Goal: Task Accomplishment & Management: Complete application form

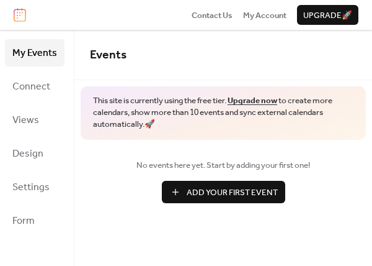
click at [204, 188] on span "Add Your First Event" at bounding box center [232, 192] width 91 height 12
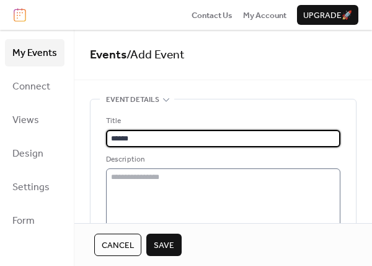
type input "******"
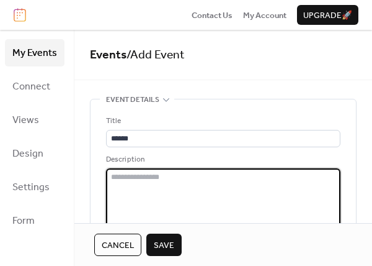
click at [138, 191] on textarea at bounding box center [223, 208] width 235 height 81
type textarea "**********"
click at [160, 243] on span "Save" at bounding box center [164, 245] width 20 height 12
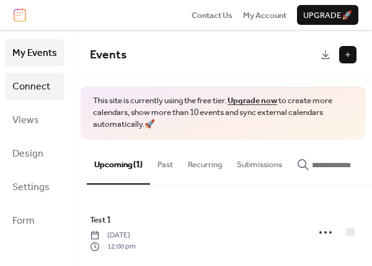
click at [19, 83] on span "Connect" at bounding box center [31, 87] width 38 height 20
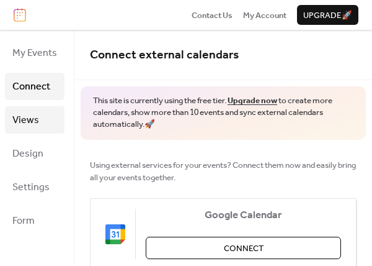
click at [24, 121] on span "Views" at bounding box center [25, 120] width 27 height 20
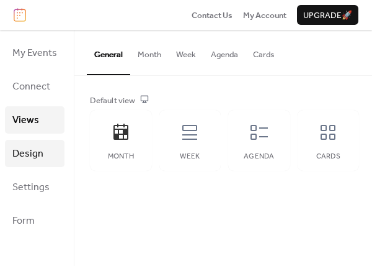
click at [29, 153] on span "Design" at bounding box center [27, 154] width 31 height 20
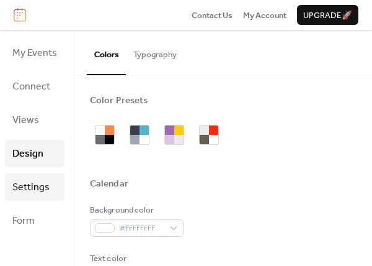
click at [31, 186] on span "Settings" at bounding box center [30, 188] width 37 height 20
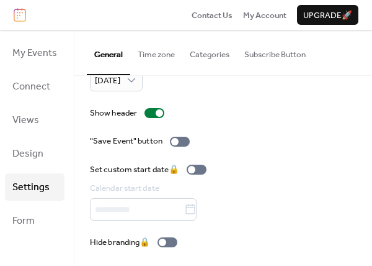
scroll to position [207, 0]
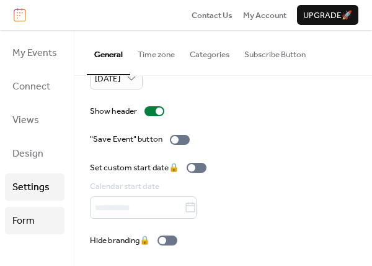
click at [30, 221] on span "Form" at bounding box center [23, 221] width 22 height 20
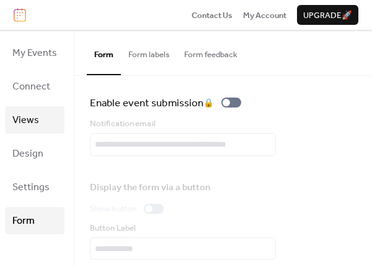
click at [24, 122] on span "Views" at bounding box center [25, 120] width 27 height 20
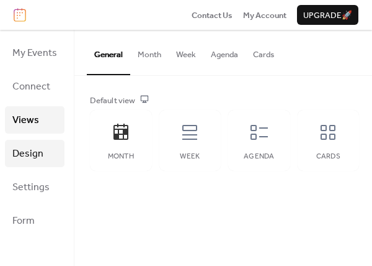
click at [30, 154] on span "Design" at bounding box center [27, 154] width 31 height 20
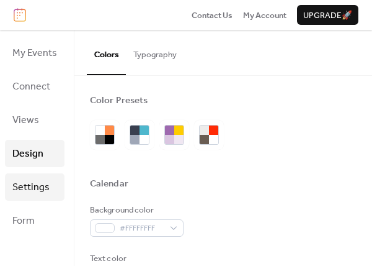
click at [30, 184] on span "Settings" at bounding box center [30, 188] width 37 height 20
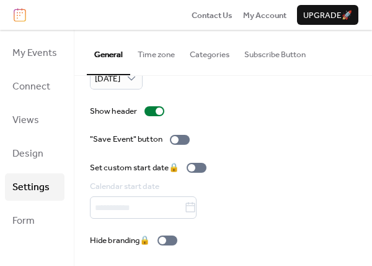
scroll to position [207, 0]
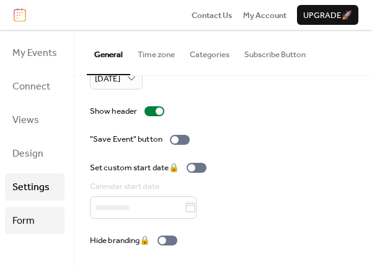
click at [20, 219] on span "Form" at bounding box center [23, 221] width 22 height 20
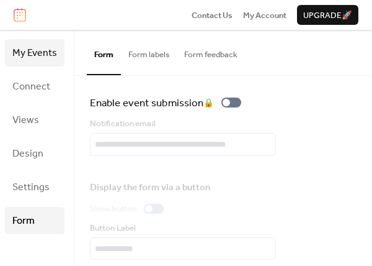
click at [34, 53] on span "My Events" at bounding box center [34, 53] width 45 height 20
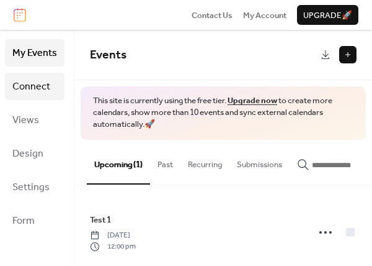
click at [34, 88] on span "Connect" at bounding box center [31, 87] width 38 height 20
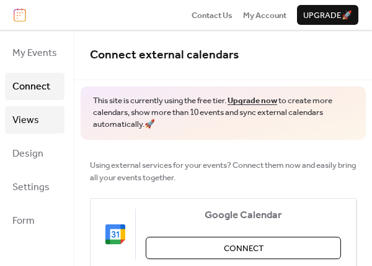
click at [29, 120] on span "Views" at bounding box center [25, 120] width 27 height 20
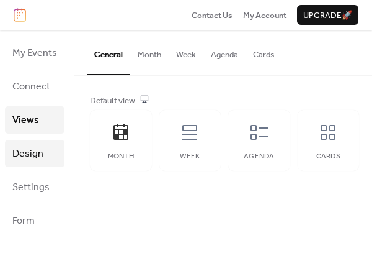
click at [30, 158] on span "Design" at bounding box center [27, 154] width 31 height 20
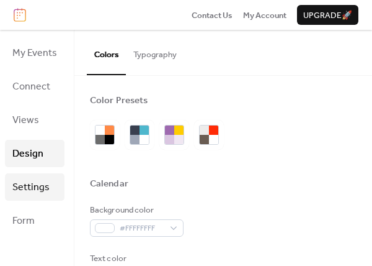
click at [25, 189] on span "Settings" at bounding box center [30, 188] width 37 height 20
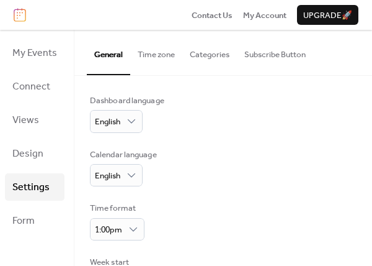
click at [269, 55] on button "Subscribe Button" at bounding box center [275, 51] width 76 height 43
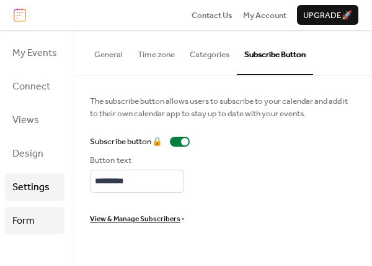
click at [31, 217] on span "Form" at bounding box center [23, 221] width 22 height 20
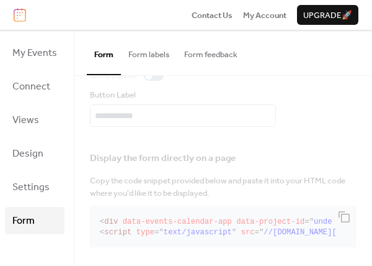
scroll to position [148, 0]
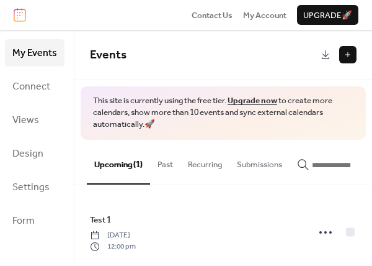
click at [106, 56] on span "Events" at bounding box center [108, 54] width 37 height 23
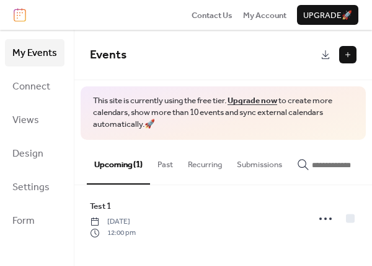
scroll to position [0, 35]
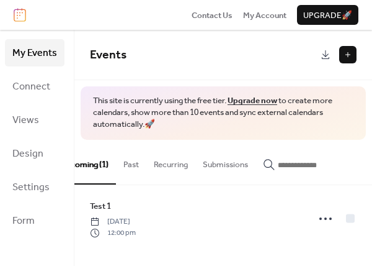
click at [92, 184] on div "Upcoming (1) Past Recurring Submissions" at bounding box center [223, 162] width 298 height 45
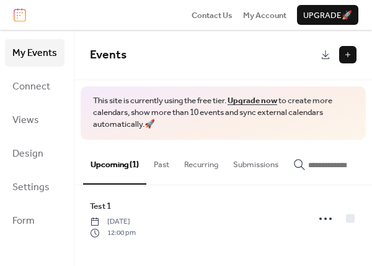
scroll to position [0, 0]
click at [25, 52] on span "My Events" at bounding box center [34, 53] width 45 height 20
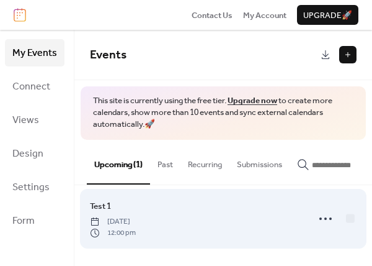
drag, startPoint x: 368, startPoint y: 260, endPoint x: 243, endPoint y: 245, distance: 125.6
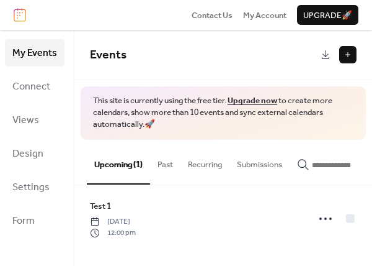
click at [349, 53] on button at bounding box center [347, 54] width 17 height 17
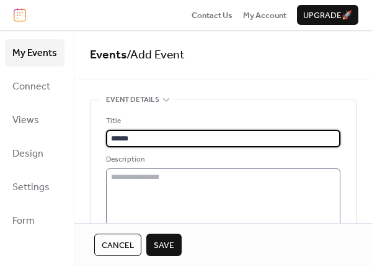
type input "******"
click at [135, 189] on textarea at bounding box center [223, 208] width 235 height 81
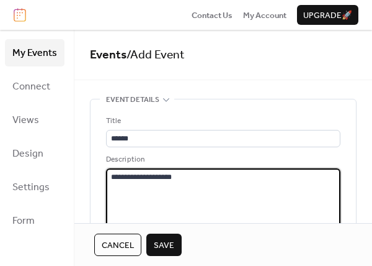
type textarea "**********"
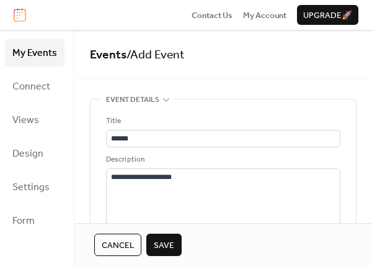
click at [157, 246] on span "Save" at bounding box center [164, 245] width 20 height 12
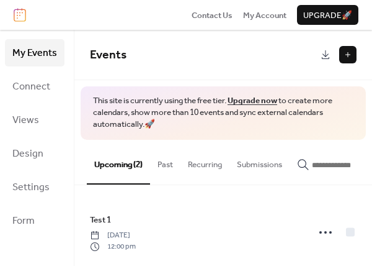
click at [349, 53] on button at bounding box center [347, 54] width 17 height 17
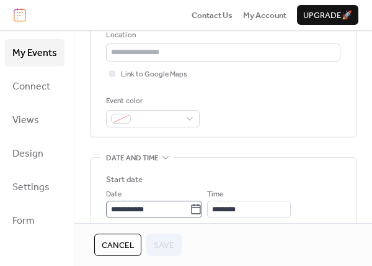
scroll to position [303, 0]
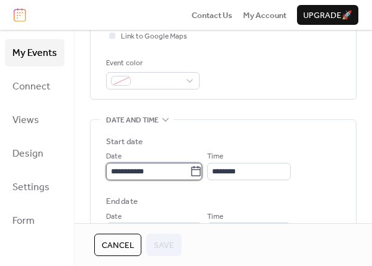
click at [170, 173] on input "**********" at bounding box center [148, 171] width 84 height 17
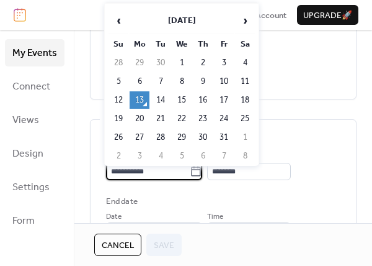
click at [202, 98] on td "16" at bounding box center [203, 99] width 20 height 17
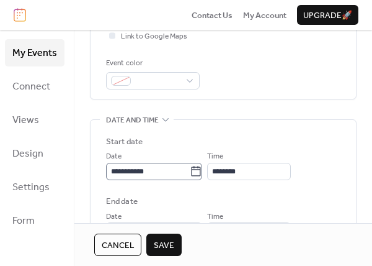
type input "**********"
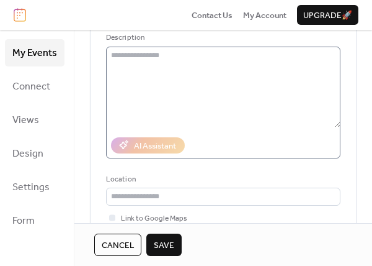
scroll to position [76, 0]
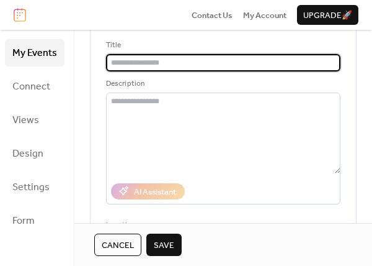
click at [127, 61] on input "text" at bounding box center [223, 62] width 235 height 17
type input "*"
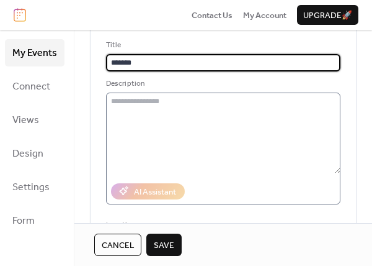
type input "******"
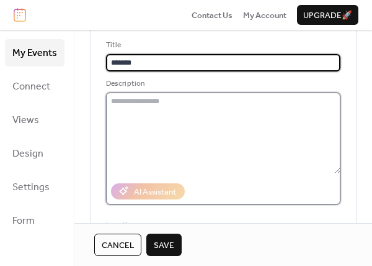
click at [184, 126] on textarea at bounding box center [223, 132] width 235 height 81
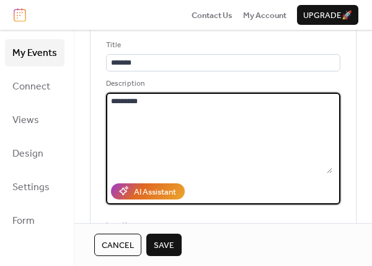
type textarea "********"
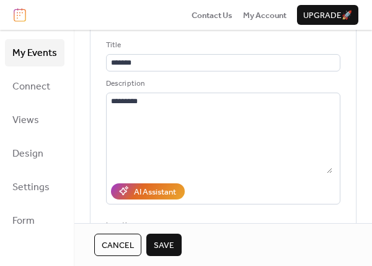
click at [165, 241] on span "Save" at bounding box center [164, 245] width 20 height 12
